Goal: Information Seeking & Learning: Learn about a topic

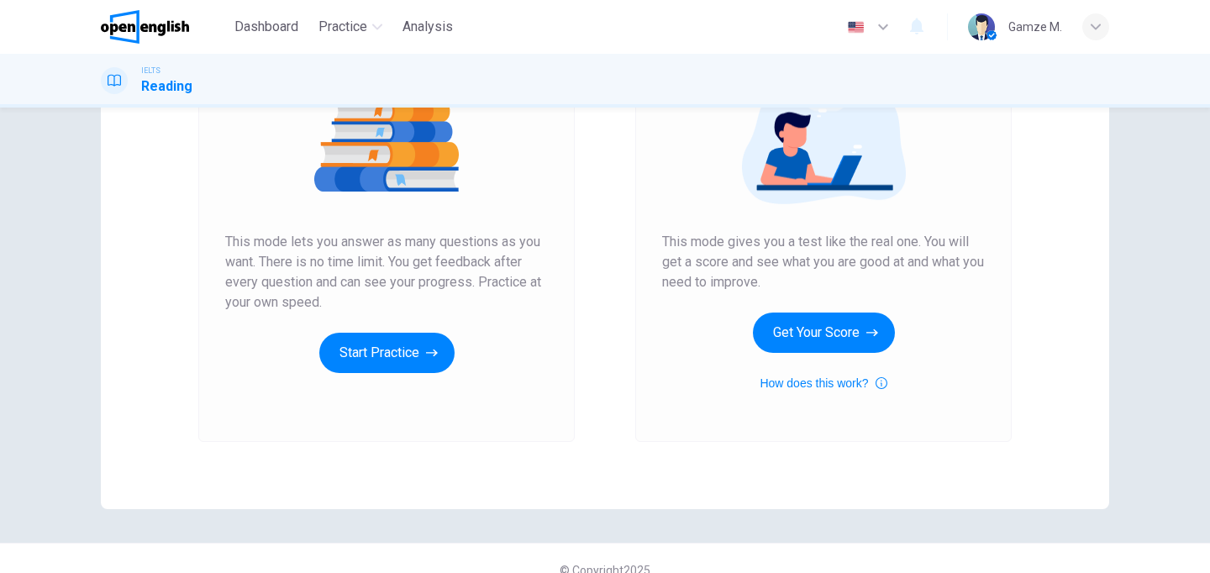
scroll to position [239, 0]
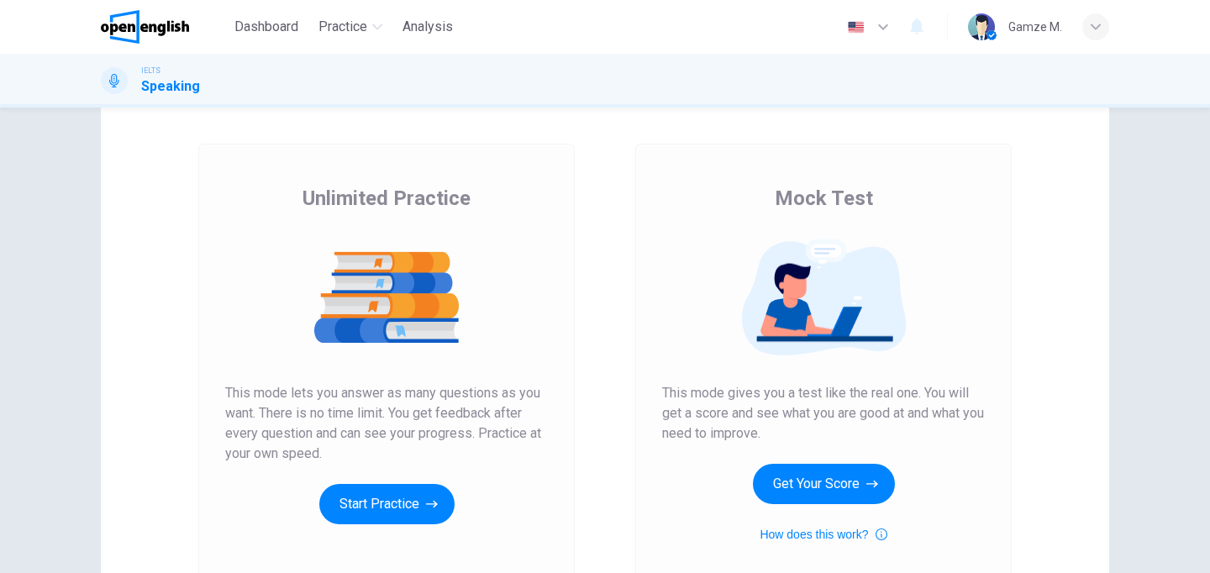
scroll to position [81, 0]
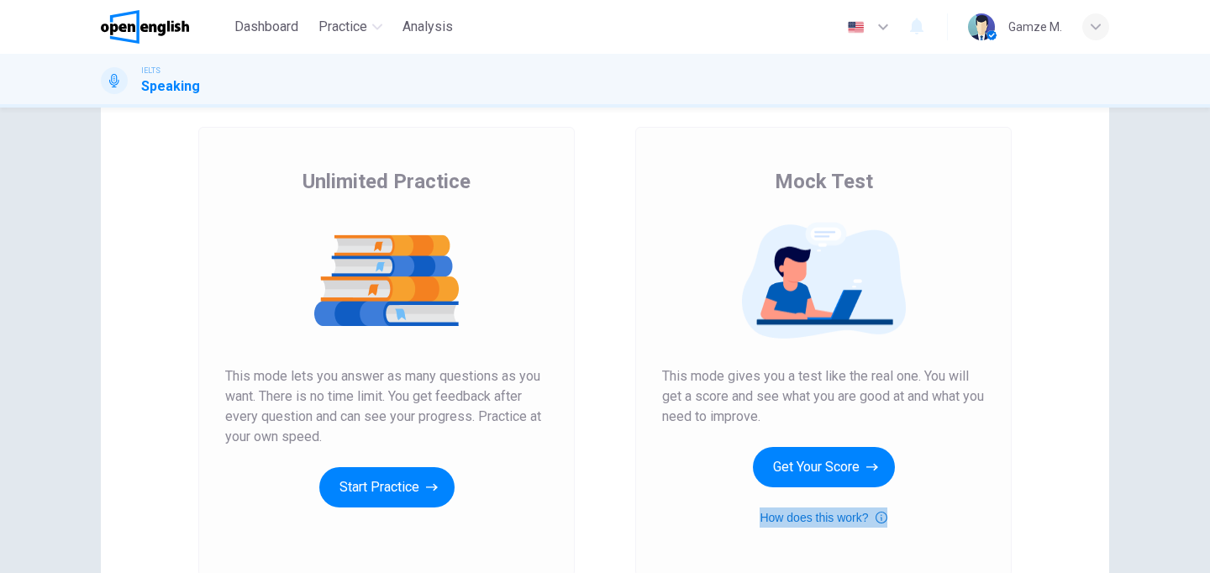
click at [815, 518] on button "How does this work?" at bounding box center [822, 517] width 127 height 20
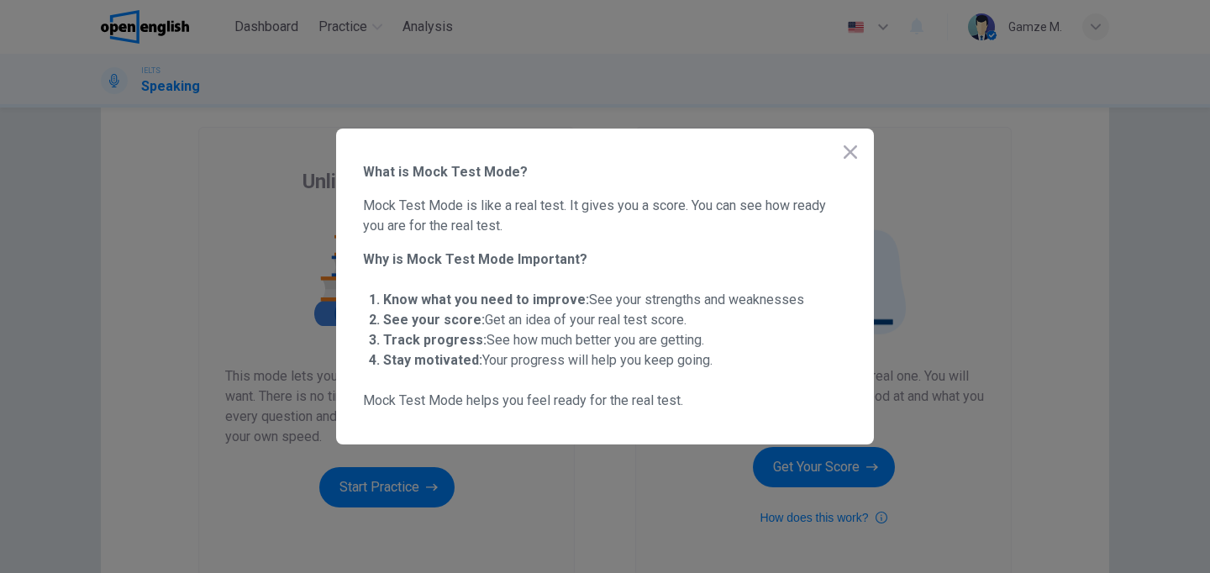
click at [851, 150] on icon "button" at bounding box center [849, 151] width 13 height 13
